Goal: Navigation & Orientation: Find specific page/section

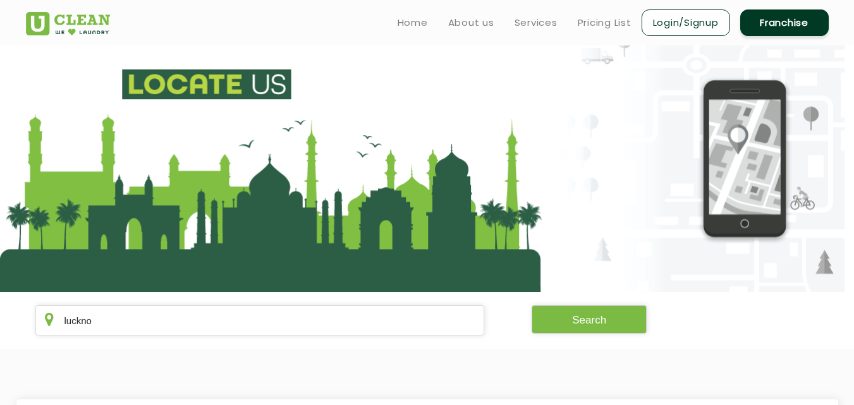
scroll to position [215, 0]
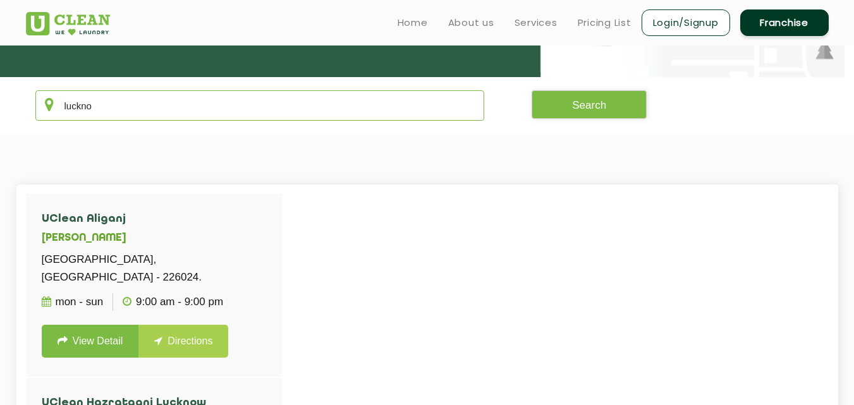
click at [209, 104] on input "luckno" at bounding box center [259, 105] width 449 height 30
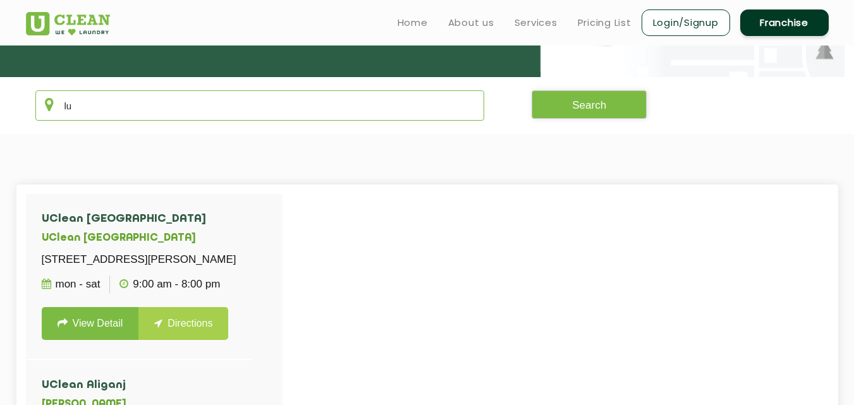
type input "l"
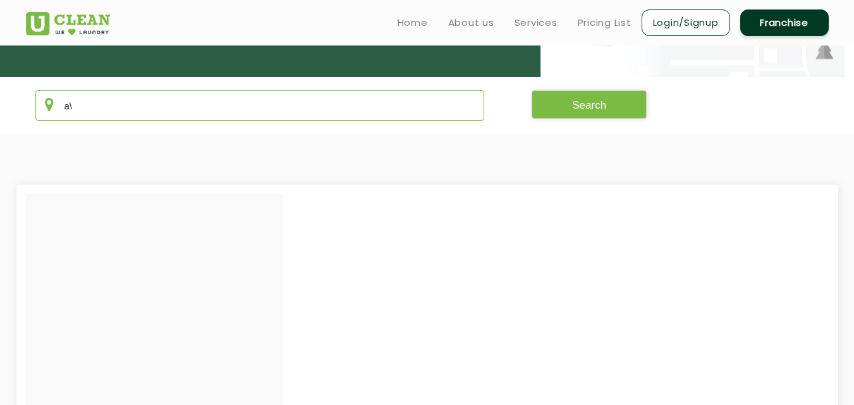
type input "a"
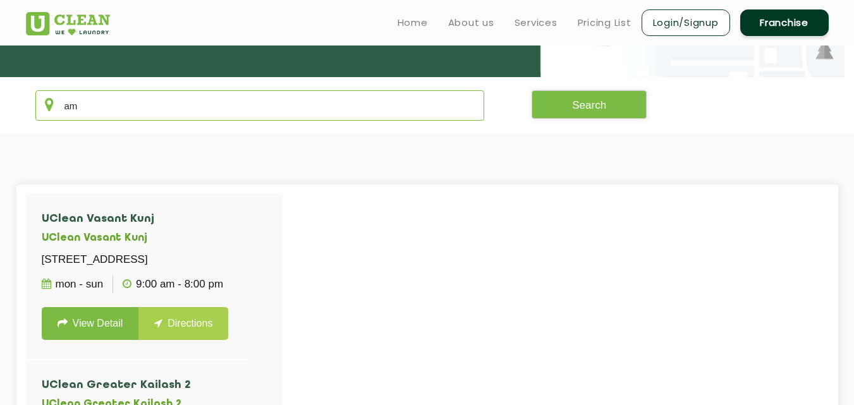
type input "a"
type input "A"
type input "a"
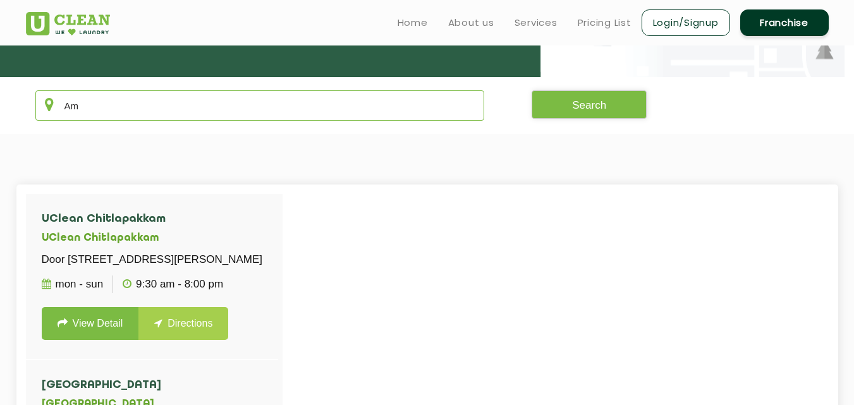
type input "A"
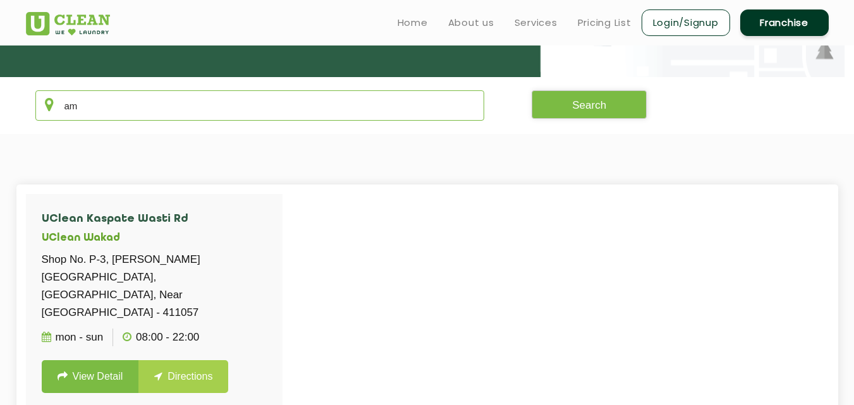
type input "a"
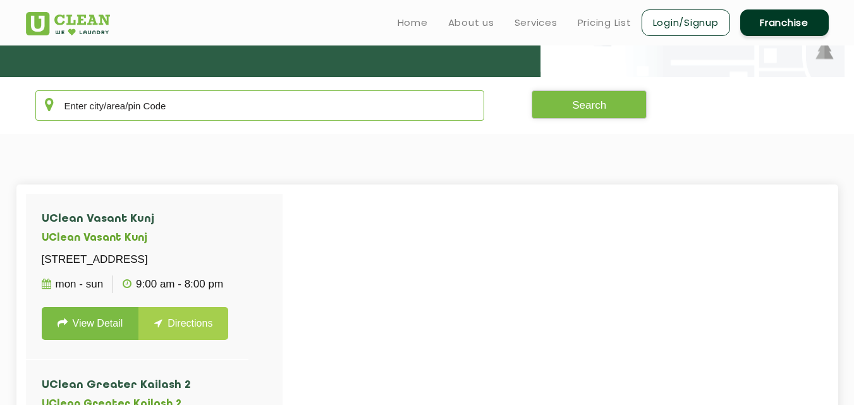
type input "A"
type input "a"
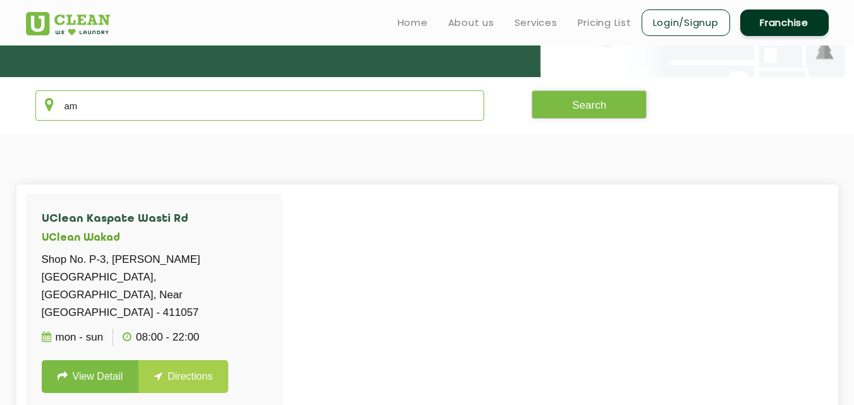
type input "a"
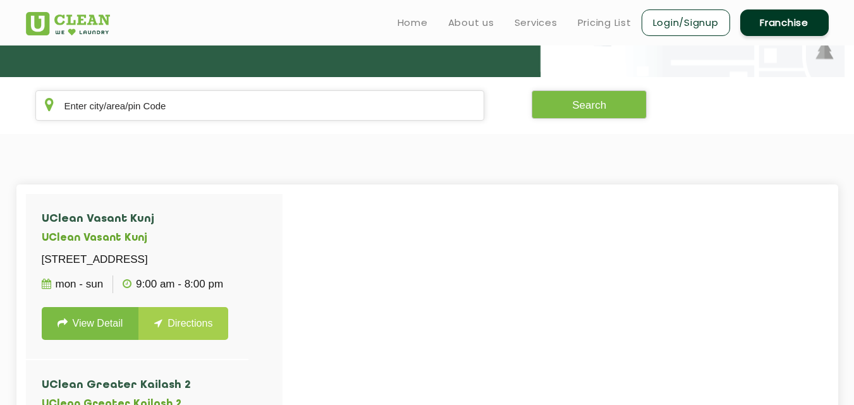
drag, startPoint x: 419, startPoint y: 66, endPoint x: 215, endPoint y: 415, distance: 404.2
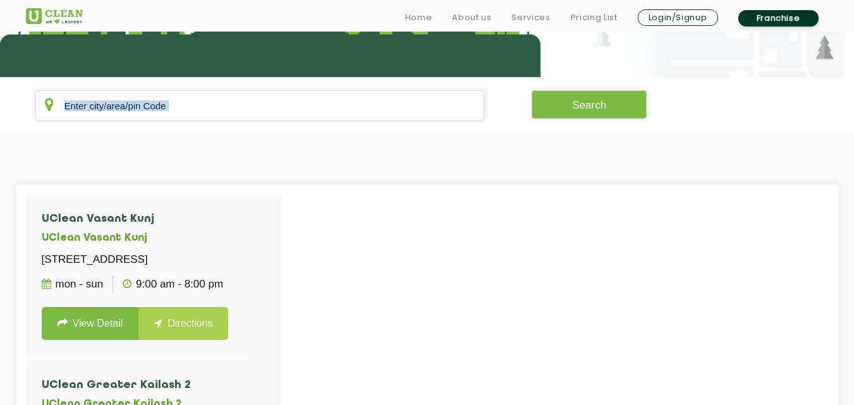
scroll to position [241, 0]
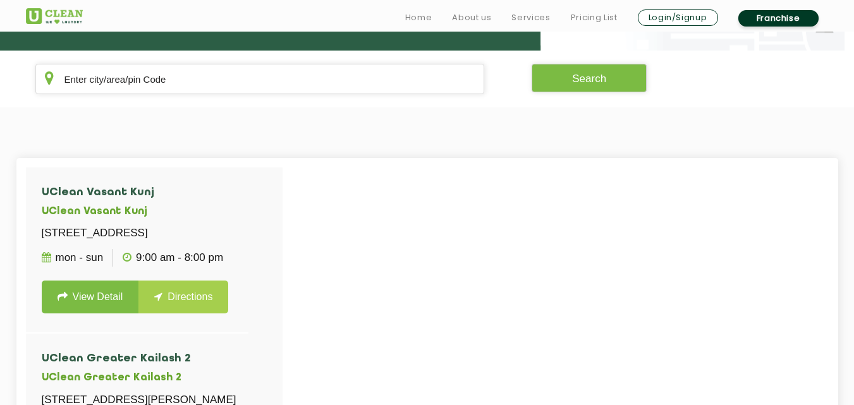
click at [267, 94] on section "Search" at bounding box center [427, 79] width 854 height 57
click at [250, 80] on input "text" at bounding box center [259, 79] width 449 height 30
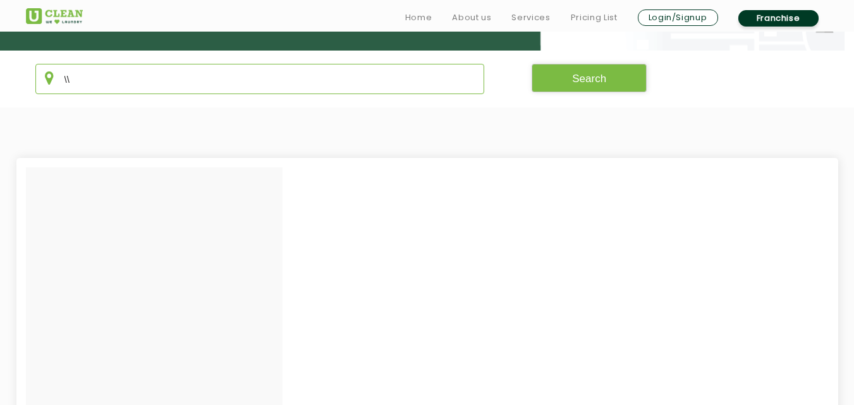
type input "\"
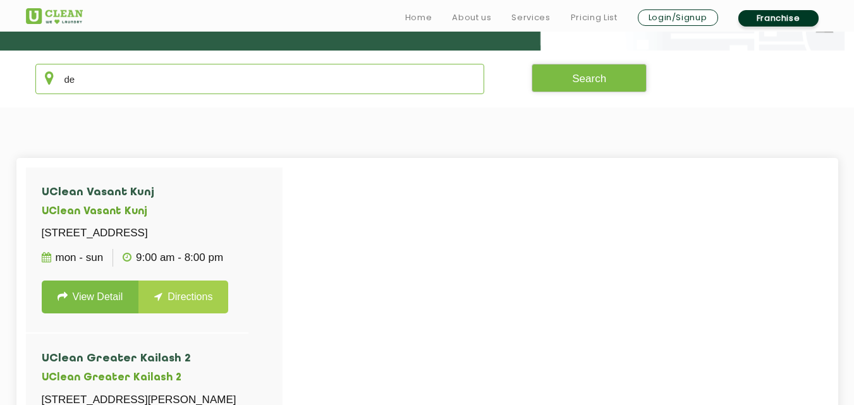
type input "d"
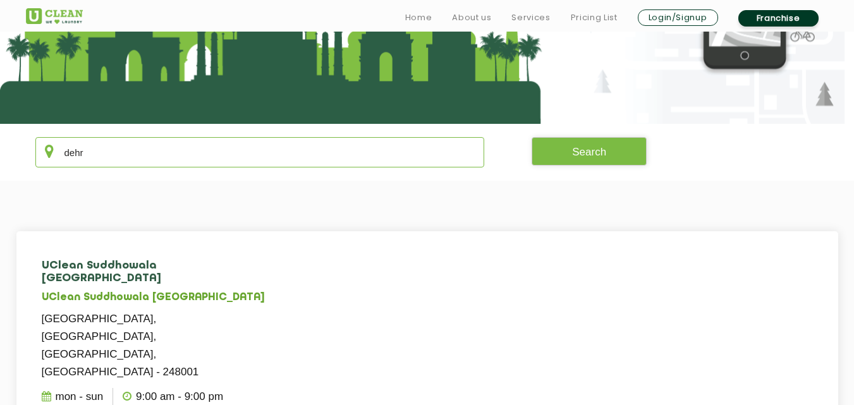
scroll to position [176, 0]
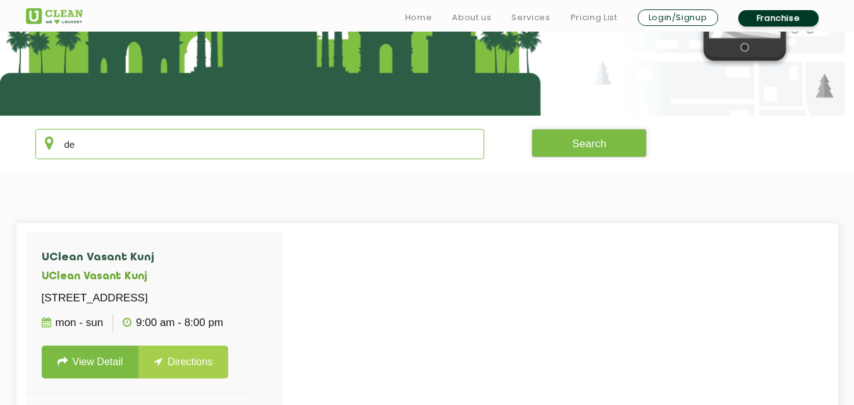
type input "d"
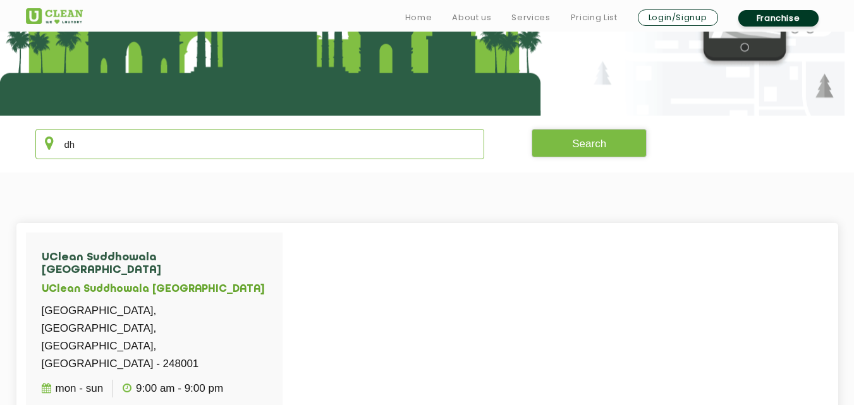
type input "d"
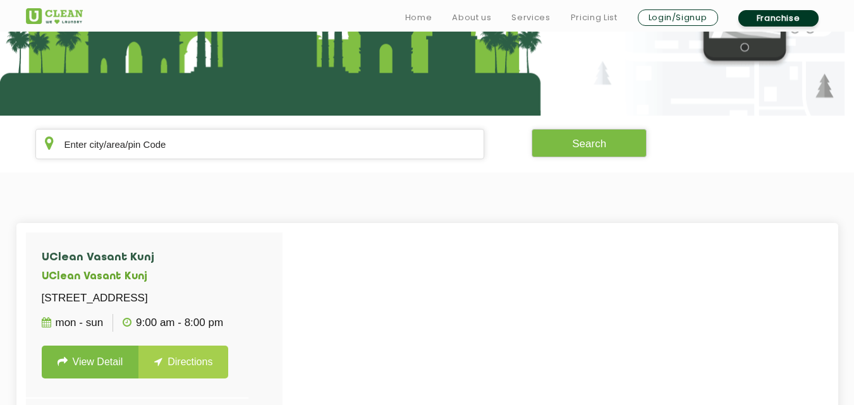
drag, startPoint x: 54, startPoint y: 234, endPoint x: 270, endPoint y: 173, distance: 224.1
click at [264, 153] on input "text" at bounding box center [259, 144] width 449 height 30
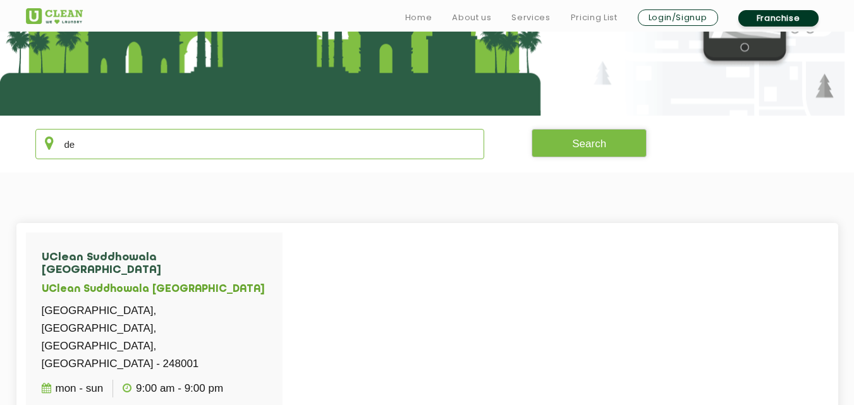
type input "d"
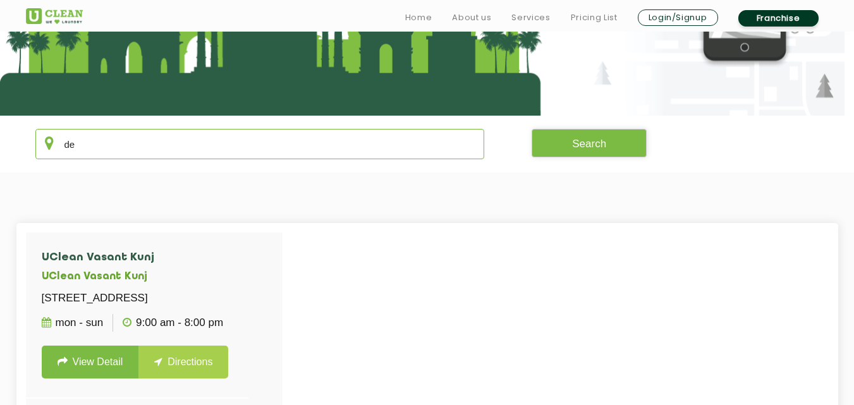
type input "d"
click at [259, 154] on input "d" at bounding box center [259, 144] width 449 height 30
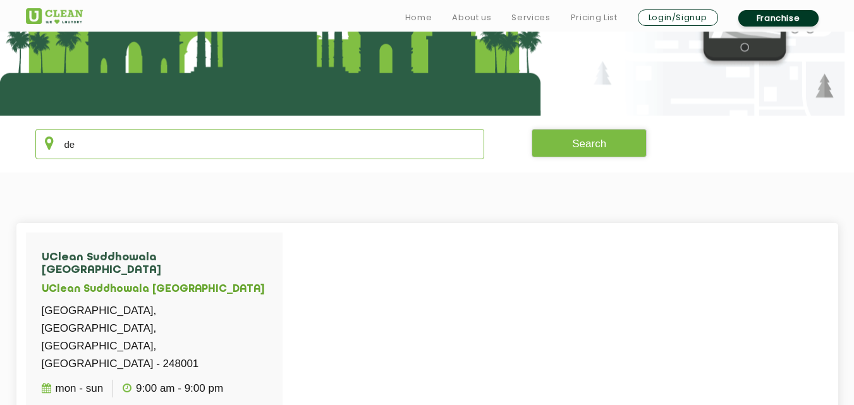
type input "d"
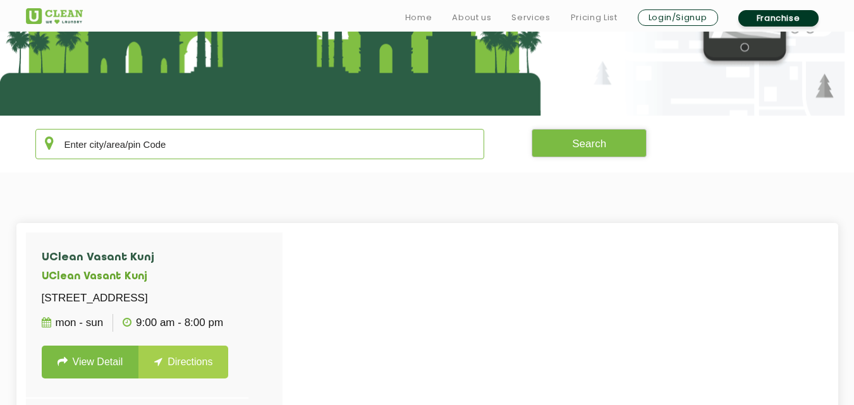
type input "S"
type input "D"
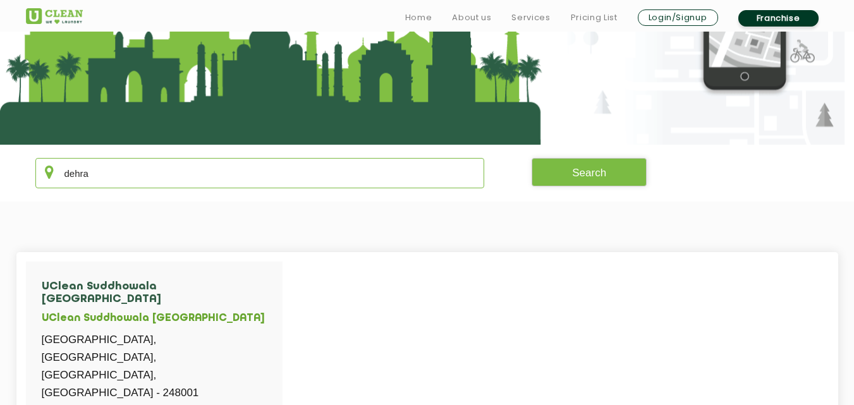
scroll to position [156, 0]
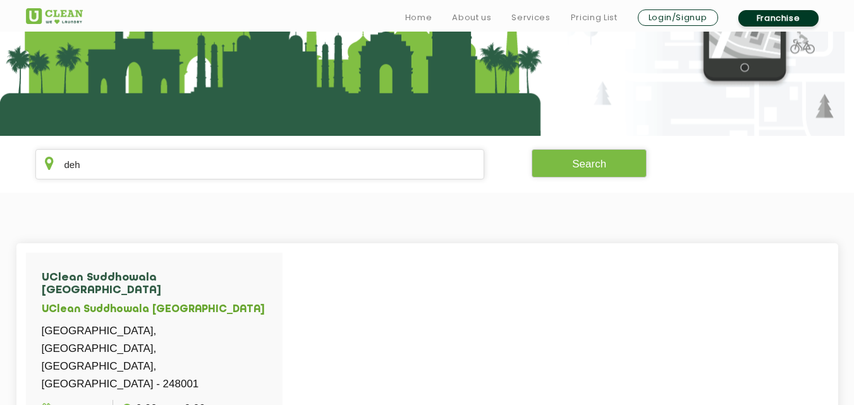
click at [228, 147] on section "deh Search" at bounding box center [427, 164] width 854 height 57
click at [100, 154] on input "deh" at bounding box center [259, 164] width 449 height 30
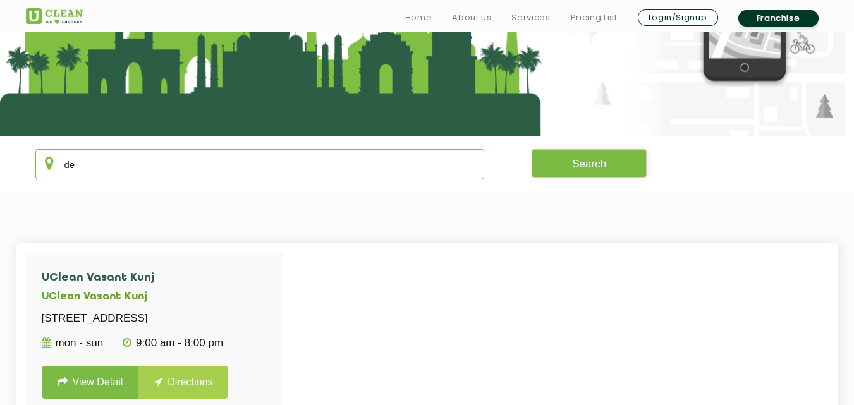
type input "d"
click at [50, 165] on icon at bounding box center [49, 162] width 9 height 15
click at [74, 171] on input "text" at bounding box center [259, 164] width 449 height 30
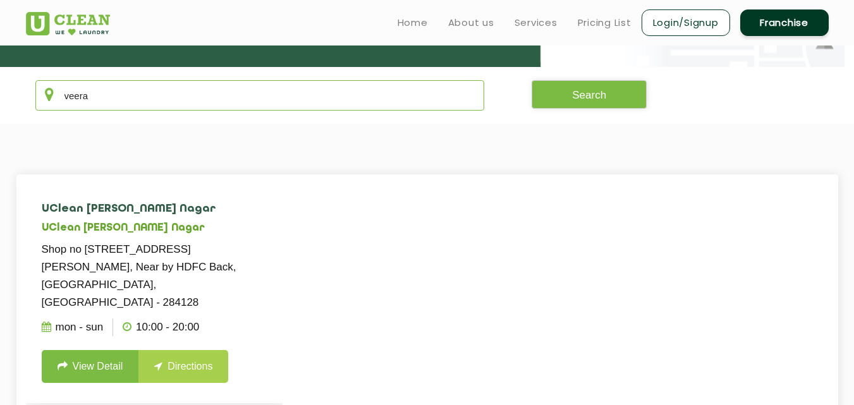
scroll to position [223, 0]
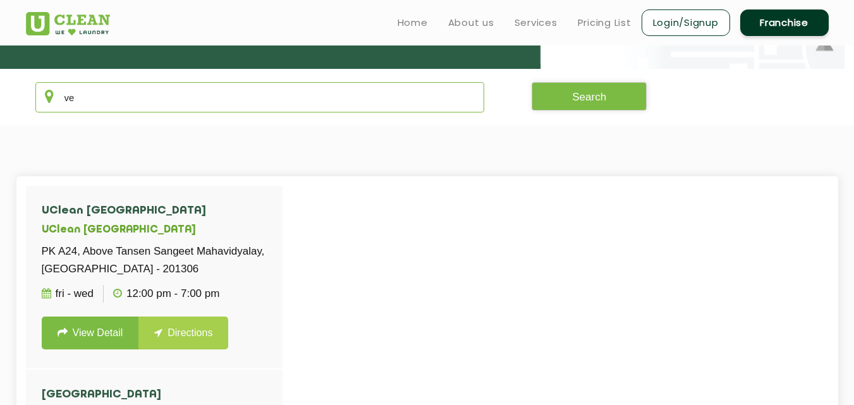
type input "v"
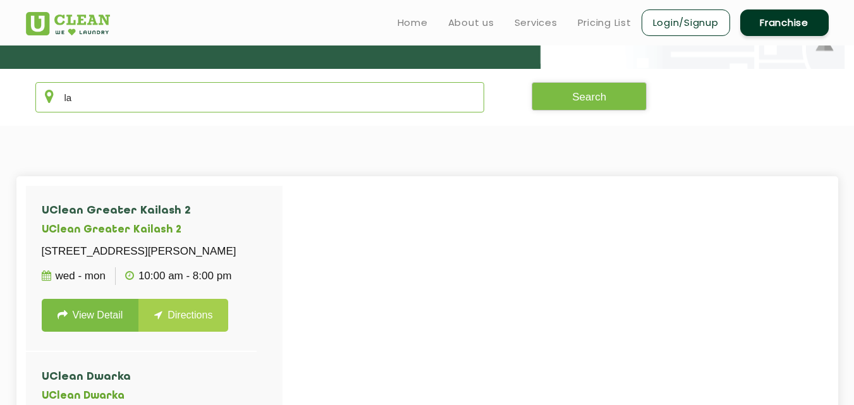
type input "l"
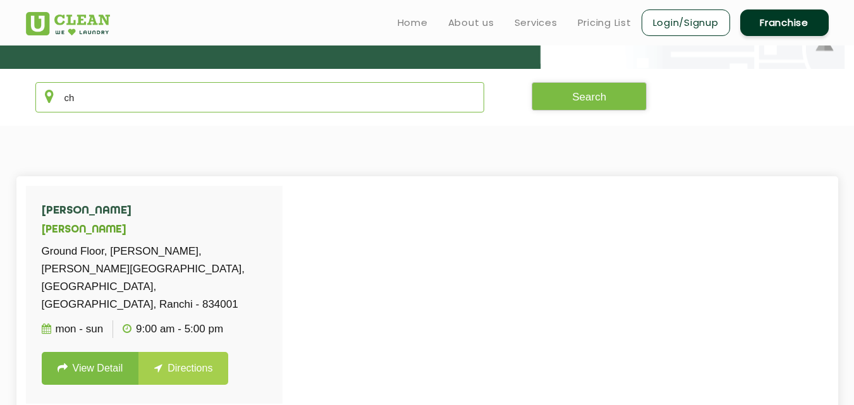
type input "c"
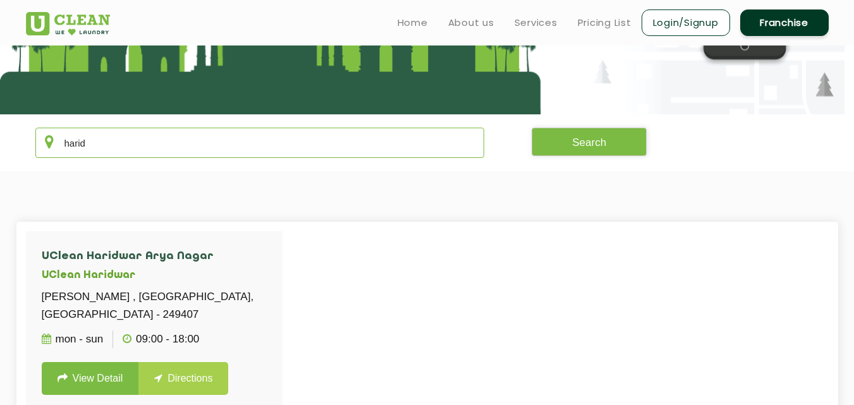
scroll to position [177, 0]
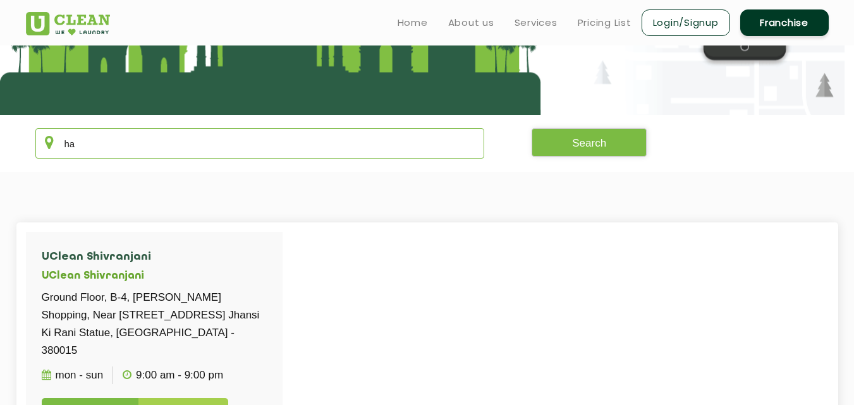
type input "h"
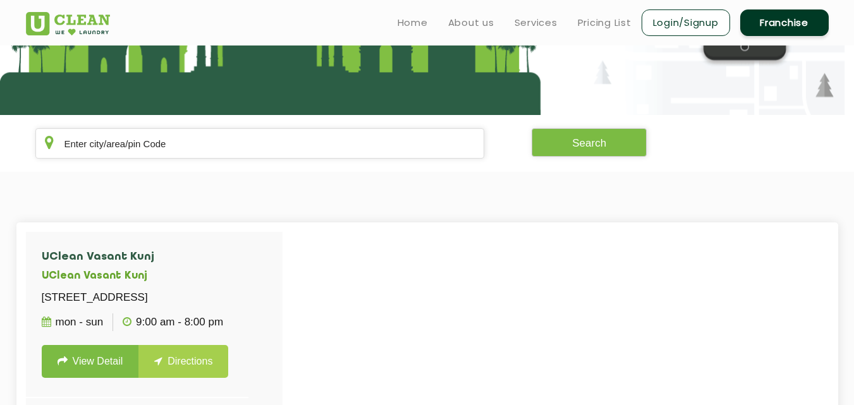
click at [227, 123] on section "Search" at bounding box center [427, 143] width 854 height 57
click at [222, 131] on input "text" at bounding box center [259, 143] width 449 height 30
type input "m"
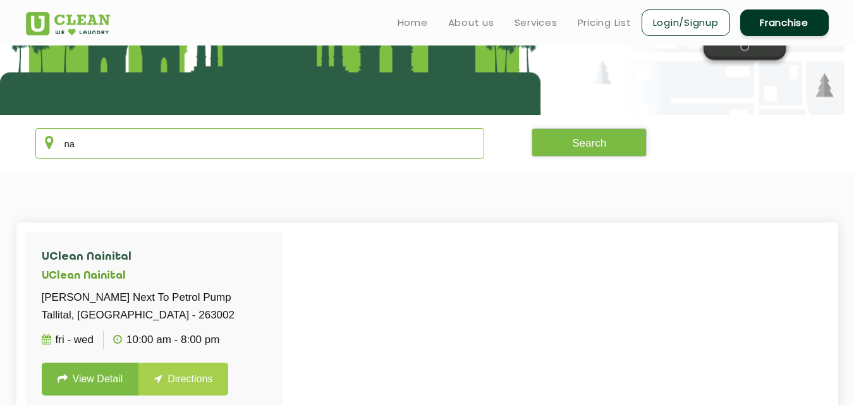
type input "n"
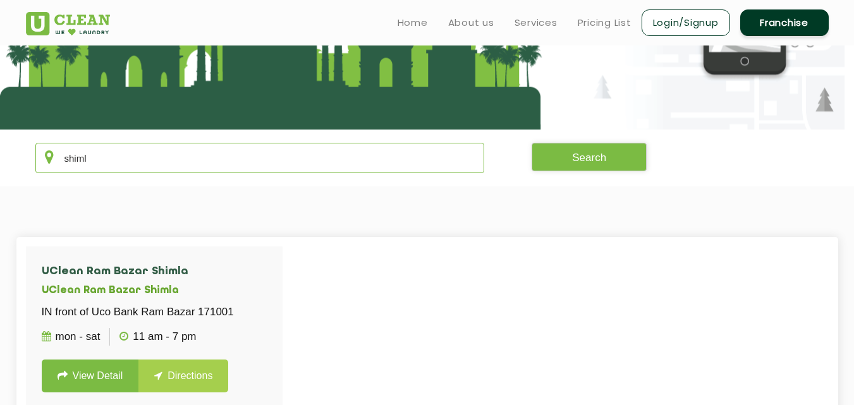
scroll to position [160, 0]
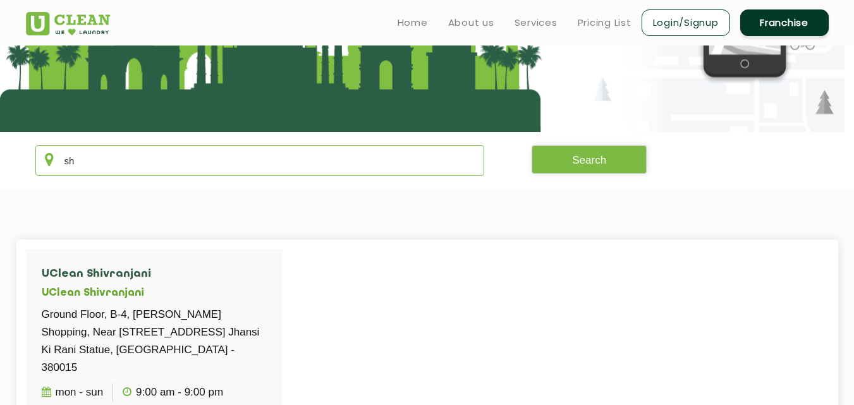
type input "s"
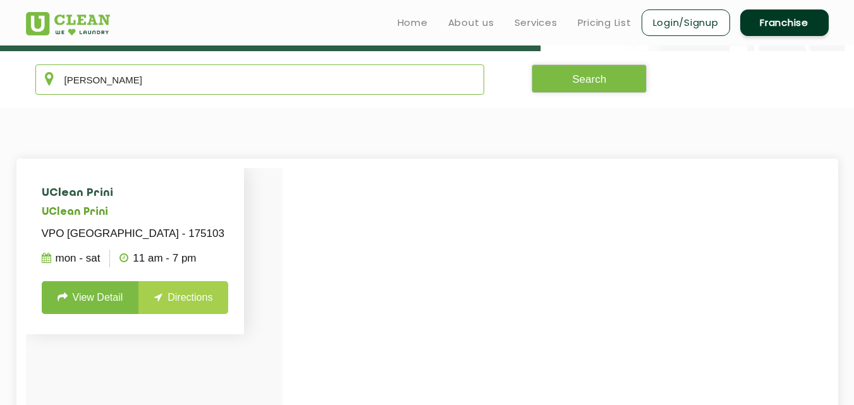
scroll to position [215, 0]
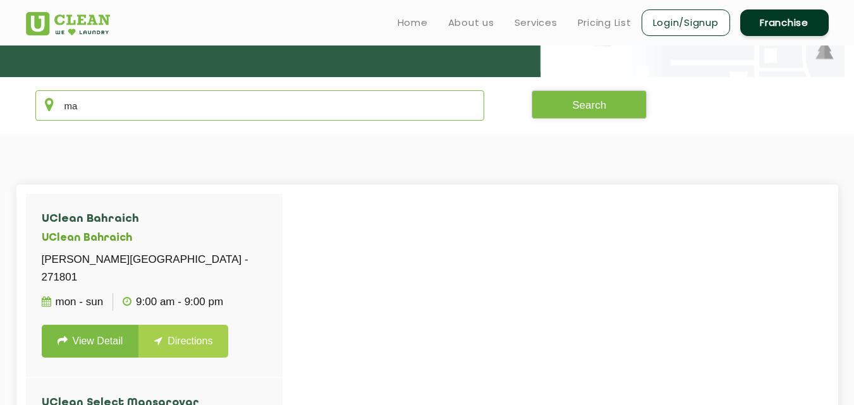
type input "m"
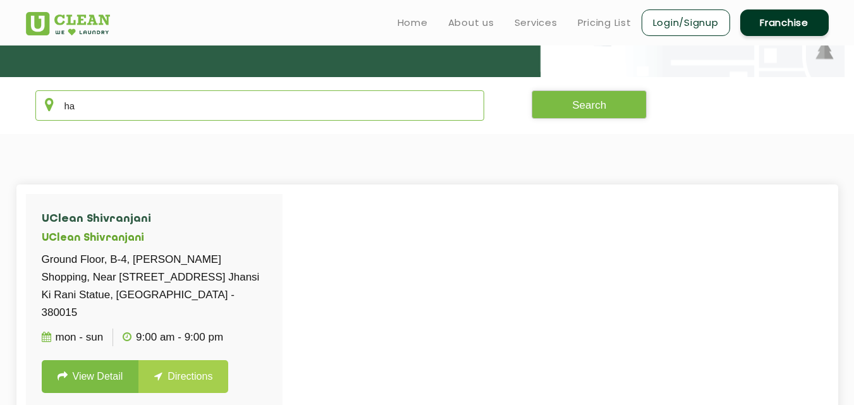
type input "h"
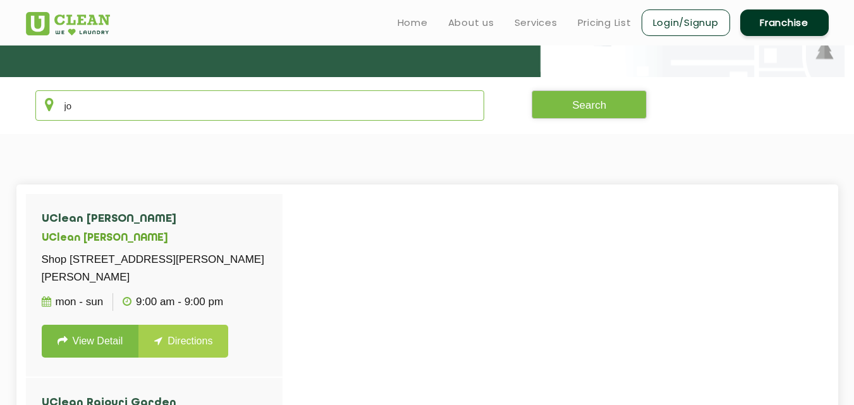
type input "j"
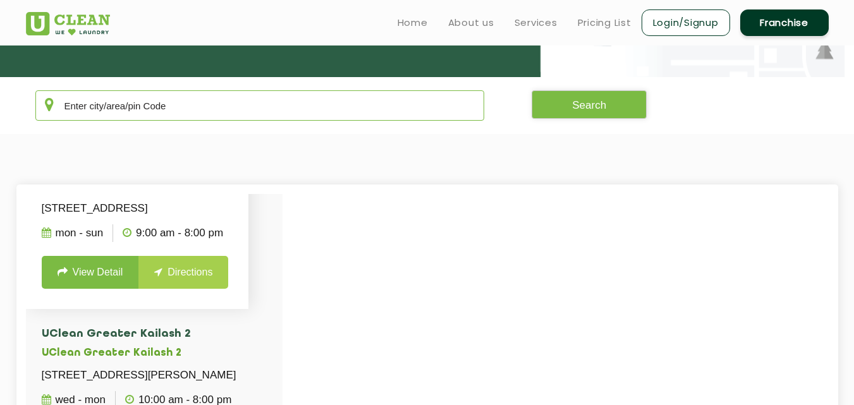
scroll to position [0, 0]
